Goal: Find specific page/section: Find specific page/section

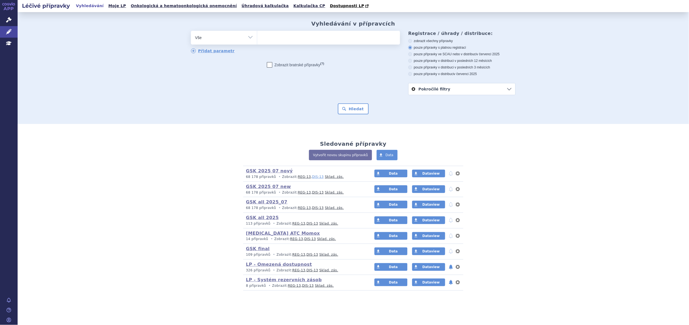
click at [312, 177] on link "DIS-13" at bounding box center [318, 177] width 12 height 4
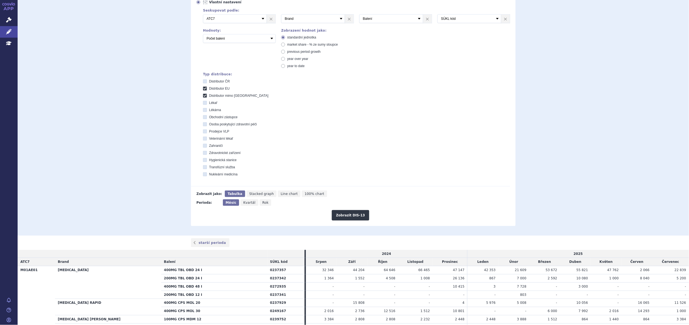
scroll to position [165, 0]
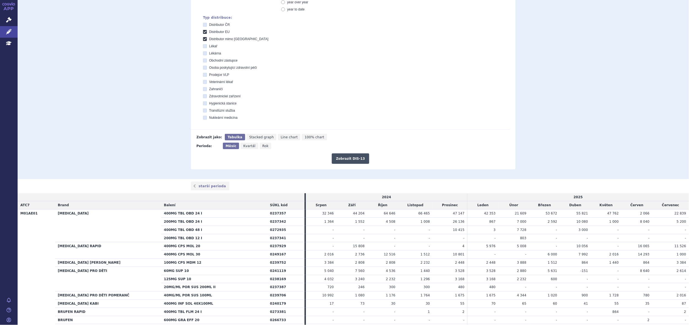
click at [351, 159] on button "Zobrazit DIS-13" at bounding box center [350, 159] width 37 height 10
